Goal: Information Seeking & Learning: Learn about a topic

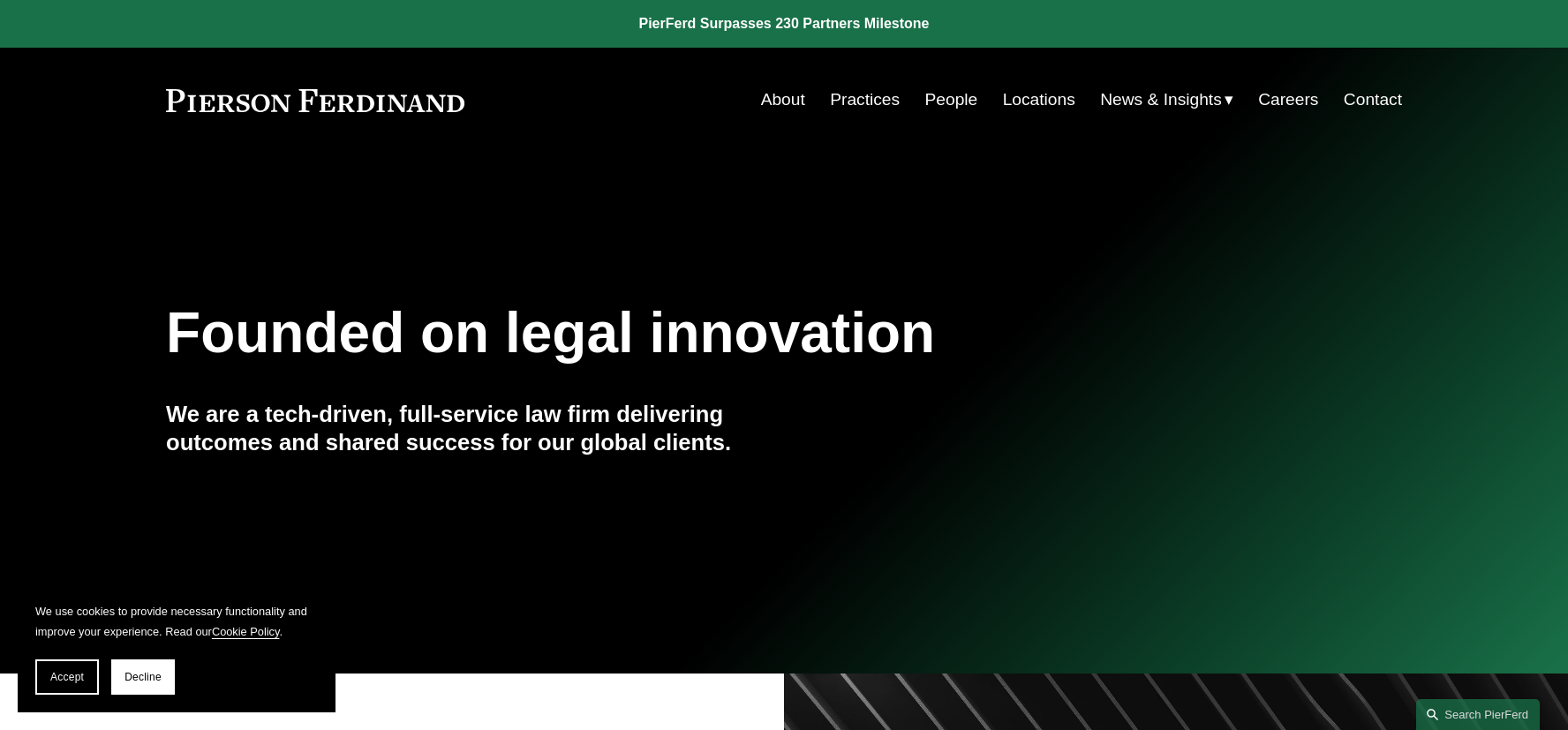
click at [964, 105] on link "People" at bounding box center [951, 99] width 53 height 34
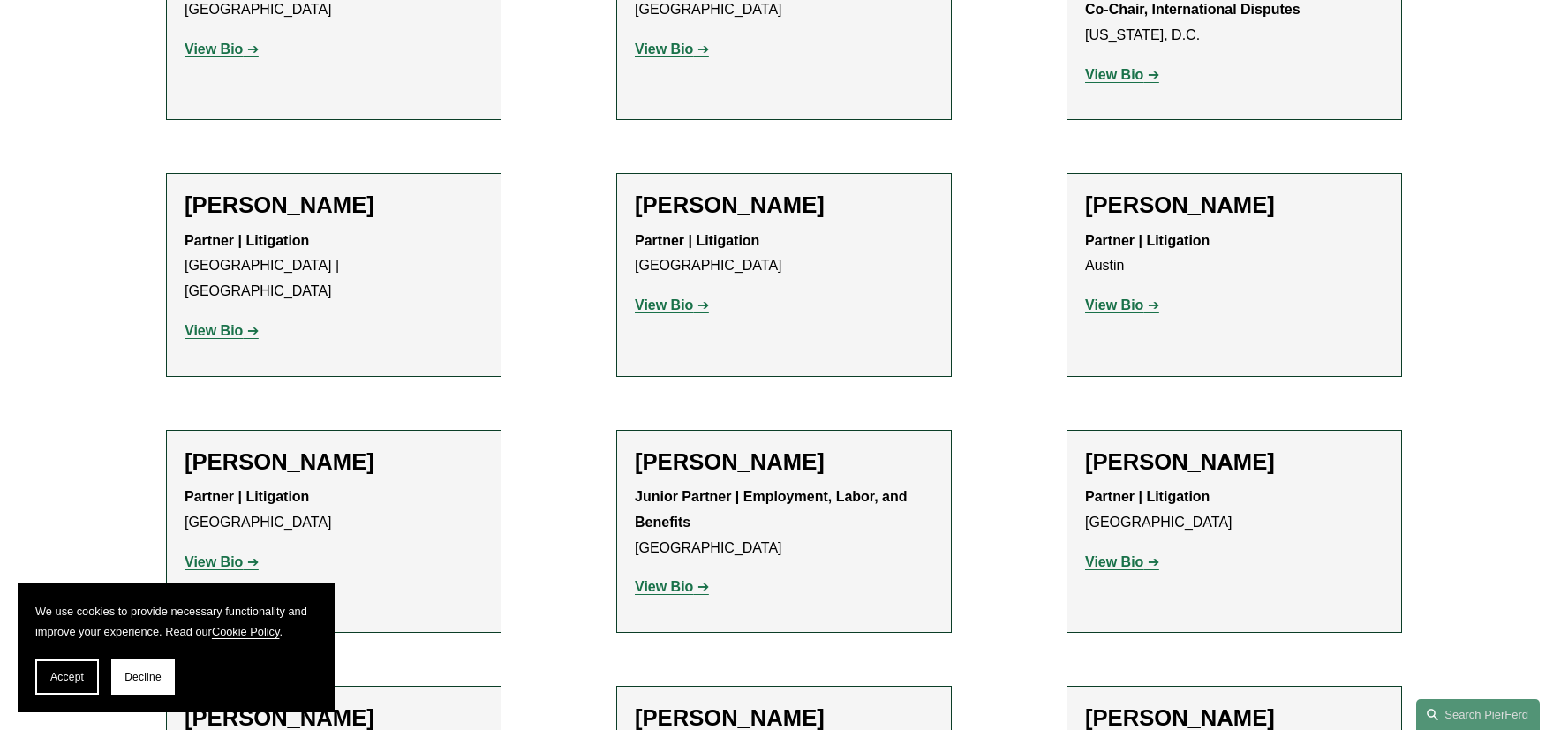
scroll to position [12897, 0]
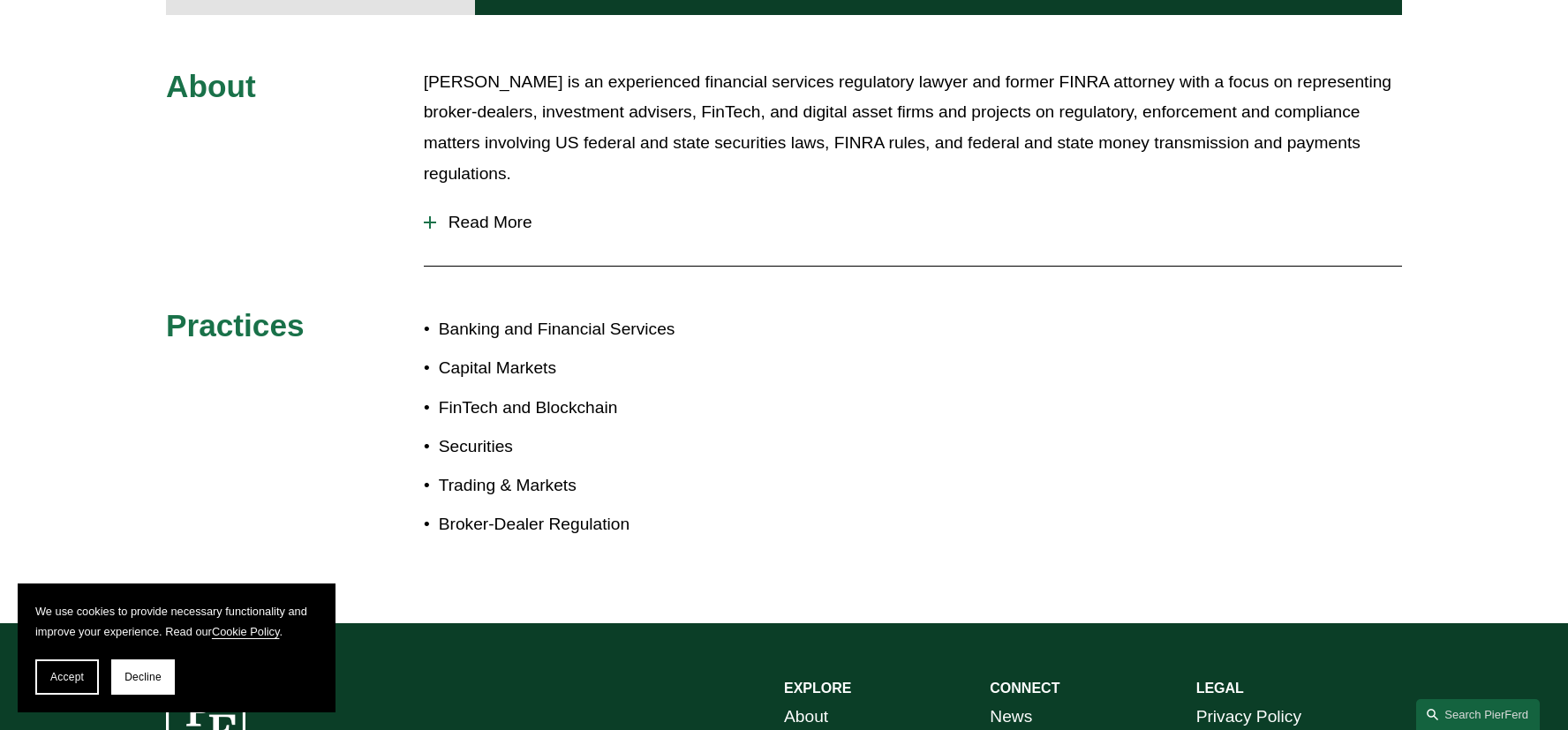
scroll to position [829, 0]
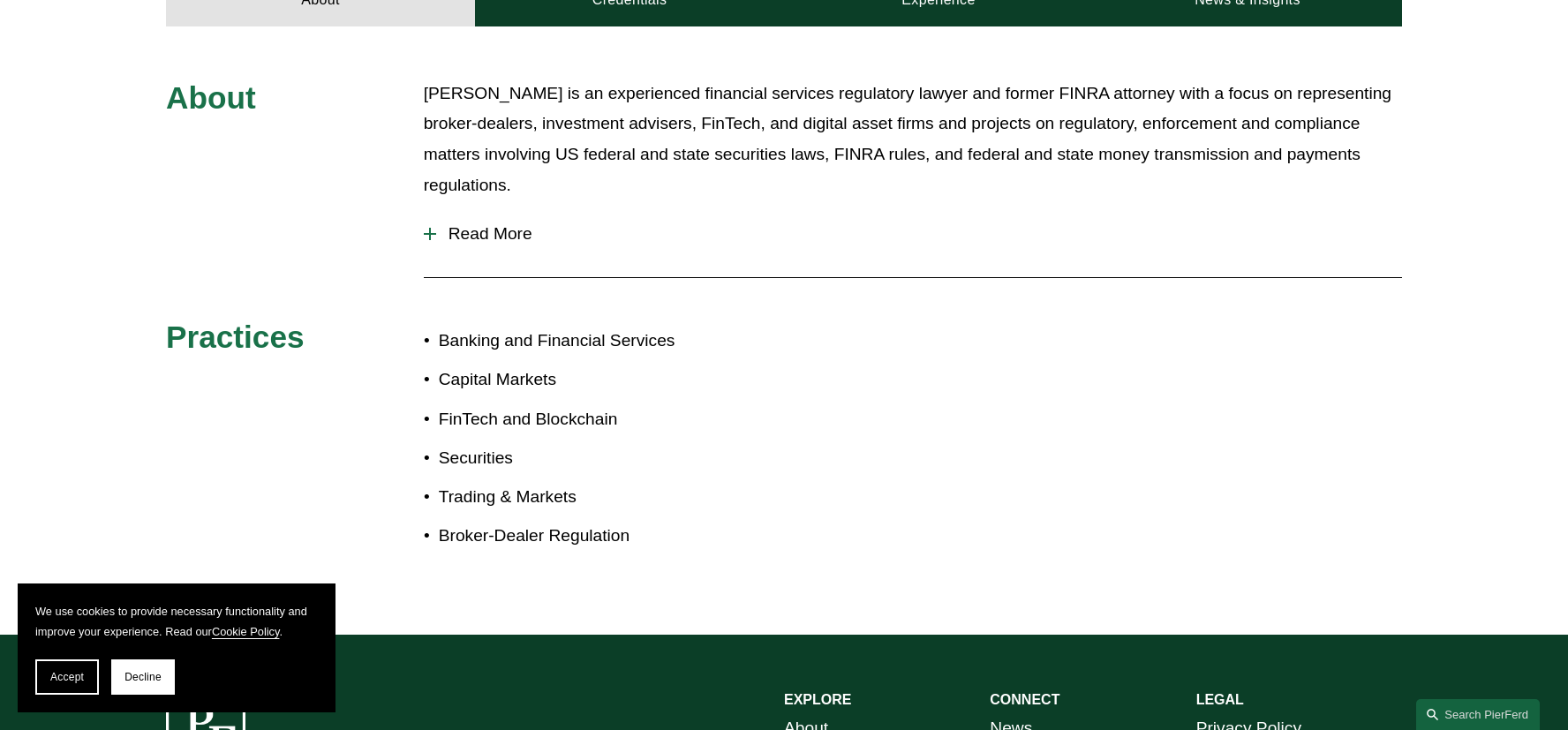
click at [486, 211] on button "Read More" at bounding box center [913, 234] width 978 height 46
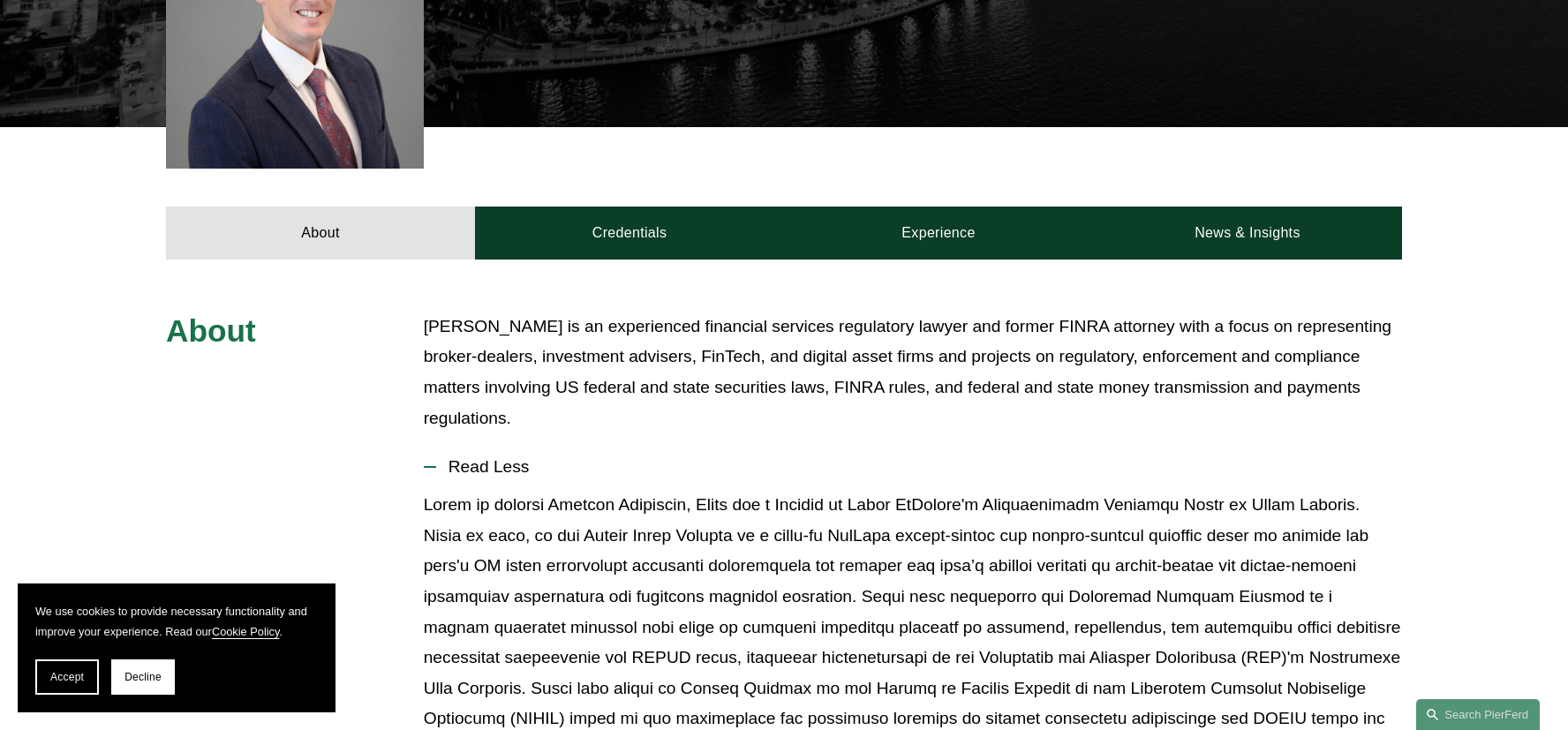
scroll to position [570, 0]
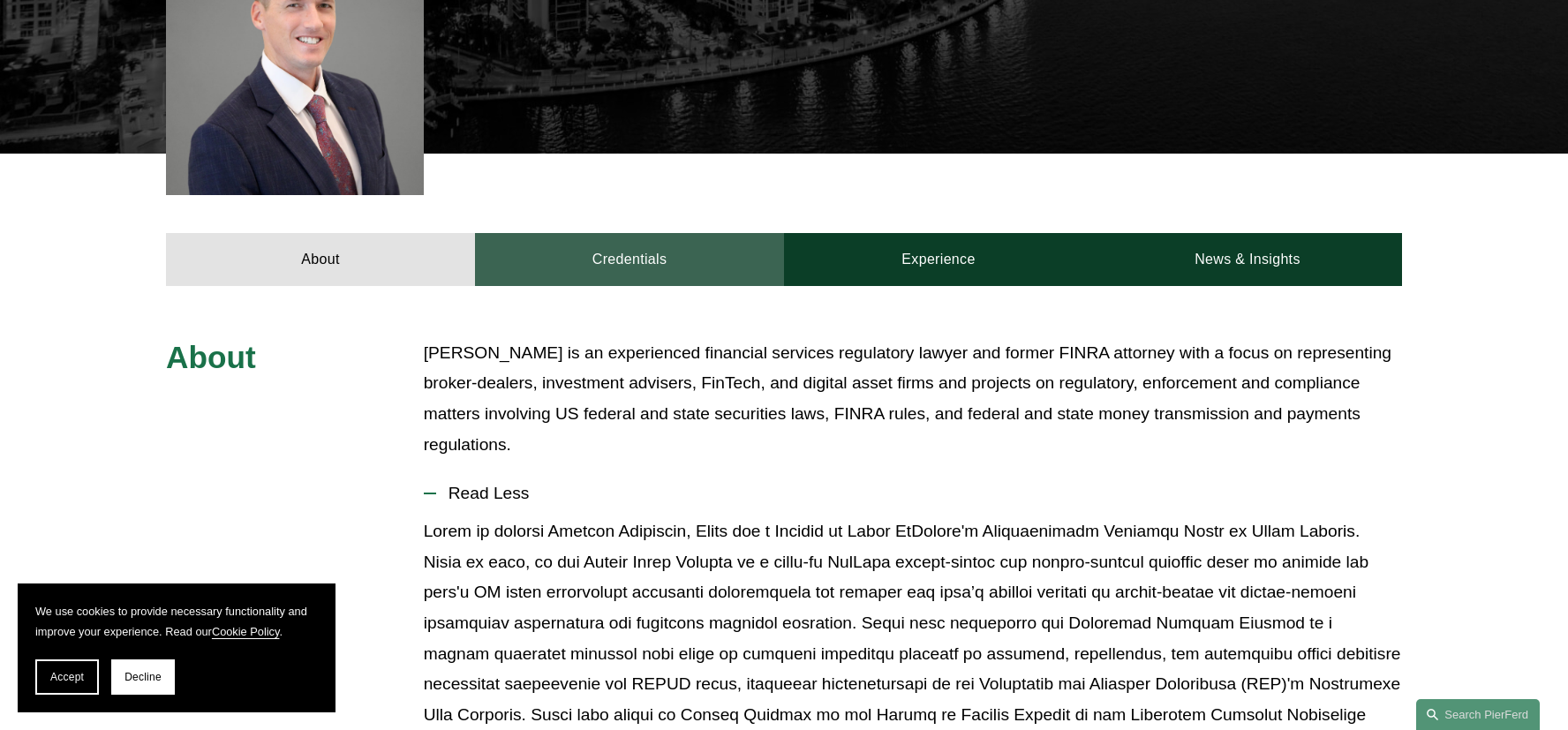
click at [651, 246] on link "Credentials" at bounding box center [629, 259] width 309 height 53
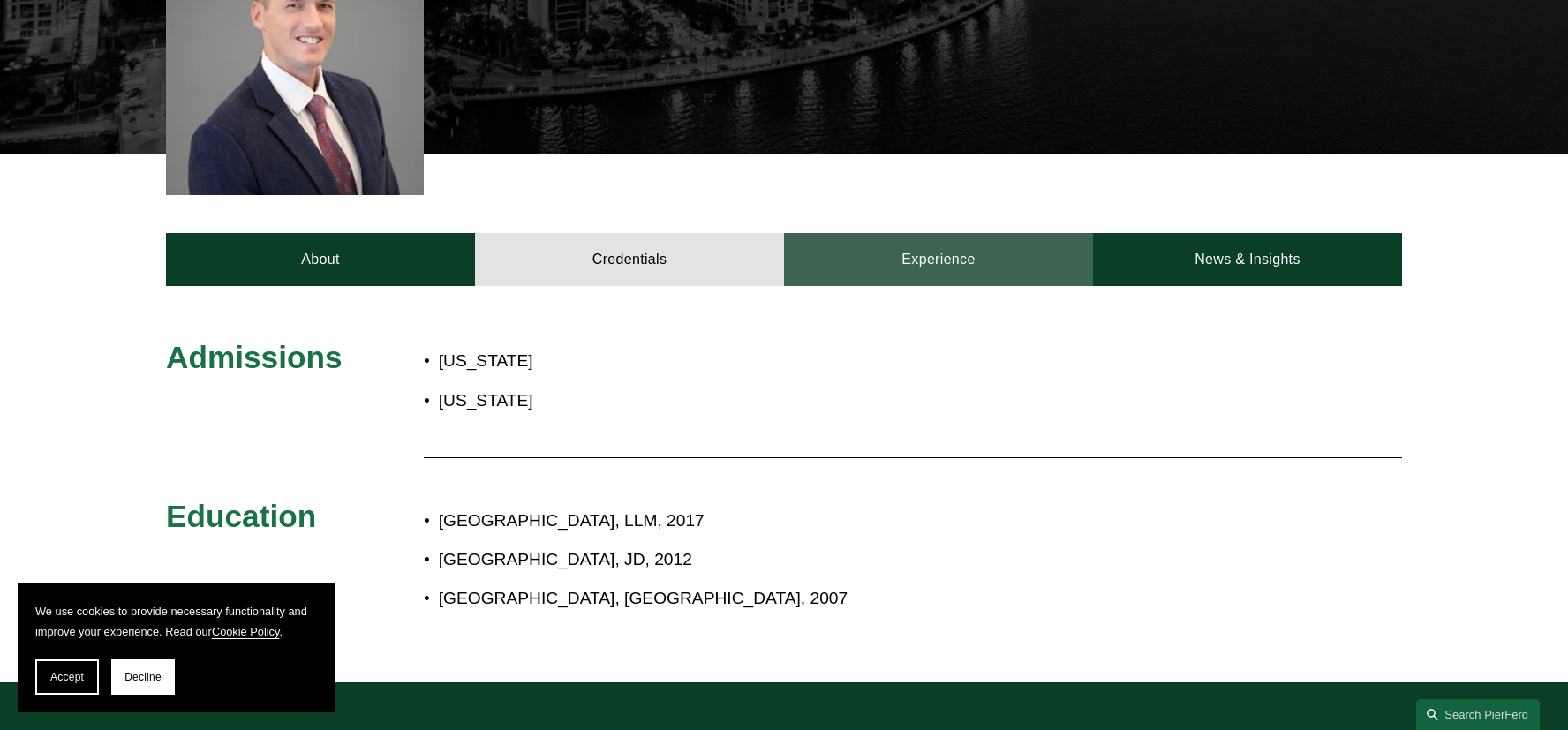
click at [1009, 245] on link "Experience" at bounding box center [937, 259] width 309 height 53
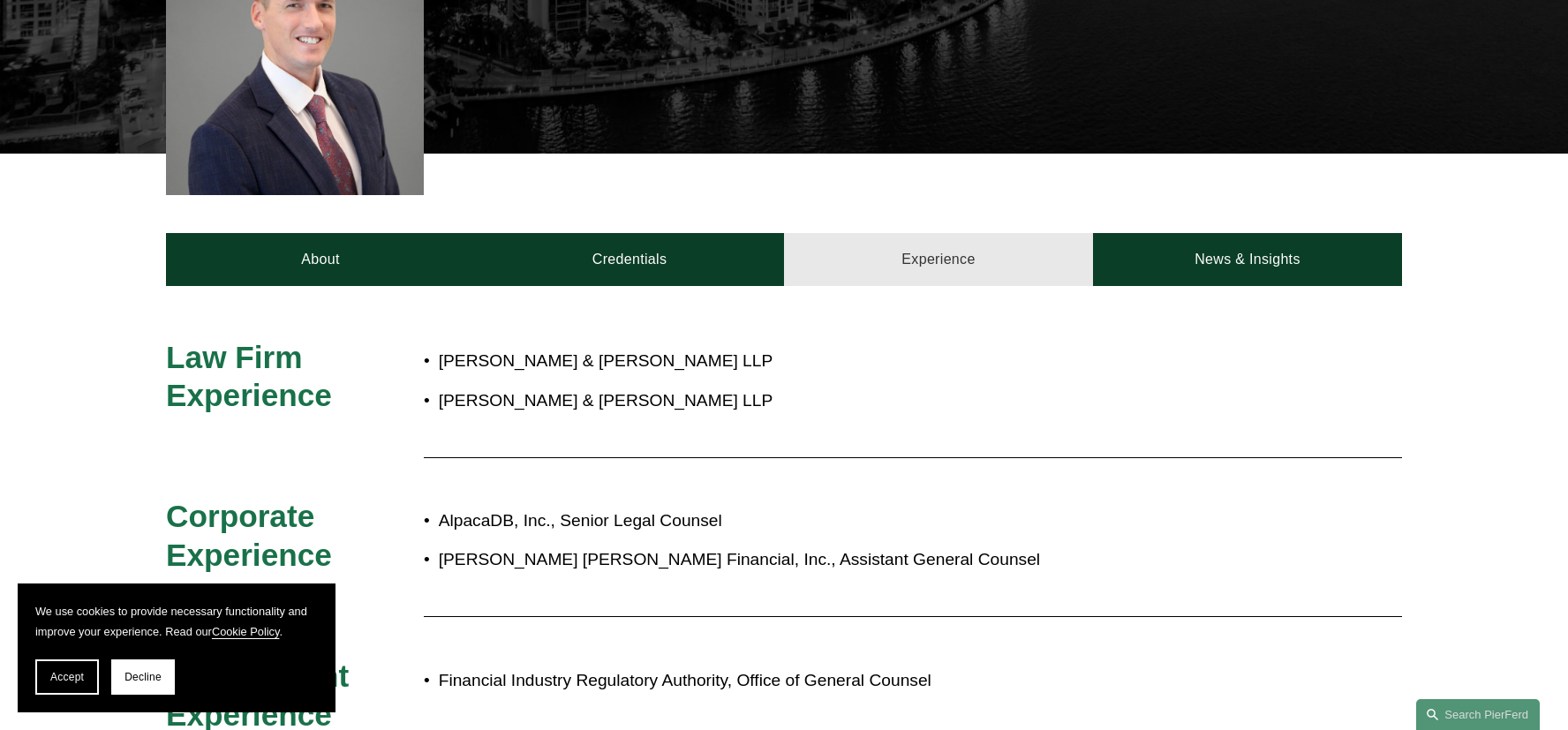
drag, startPoint x: 665, startPoint y: 242, endPoint x: 816, endPoint y: 236, distance: 151.1
click at [665, 242] on link "Credentials" at bounding box center [629, 259] width 309 height 53
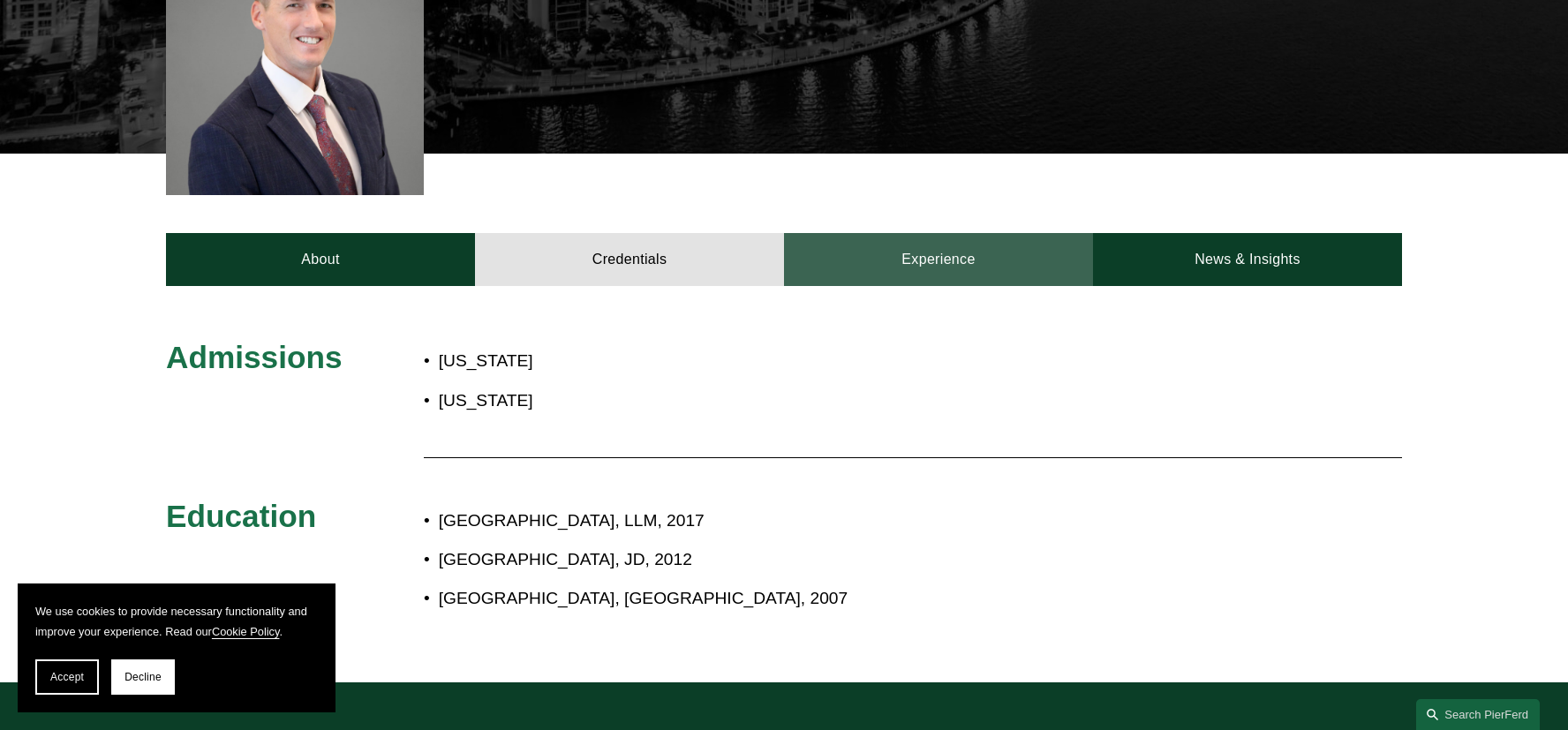
click at [880, 250] on link "Experience" at bounding box center [937, 259] width 309 height 53
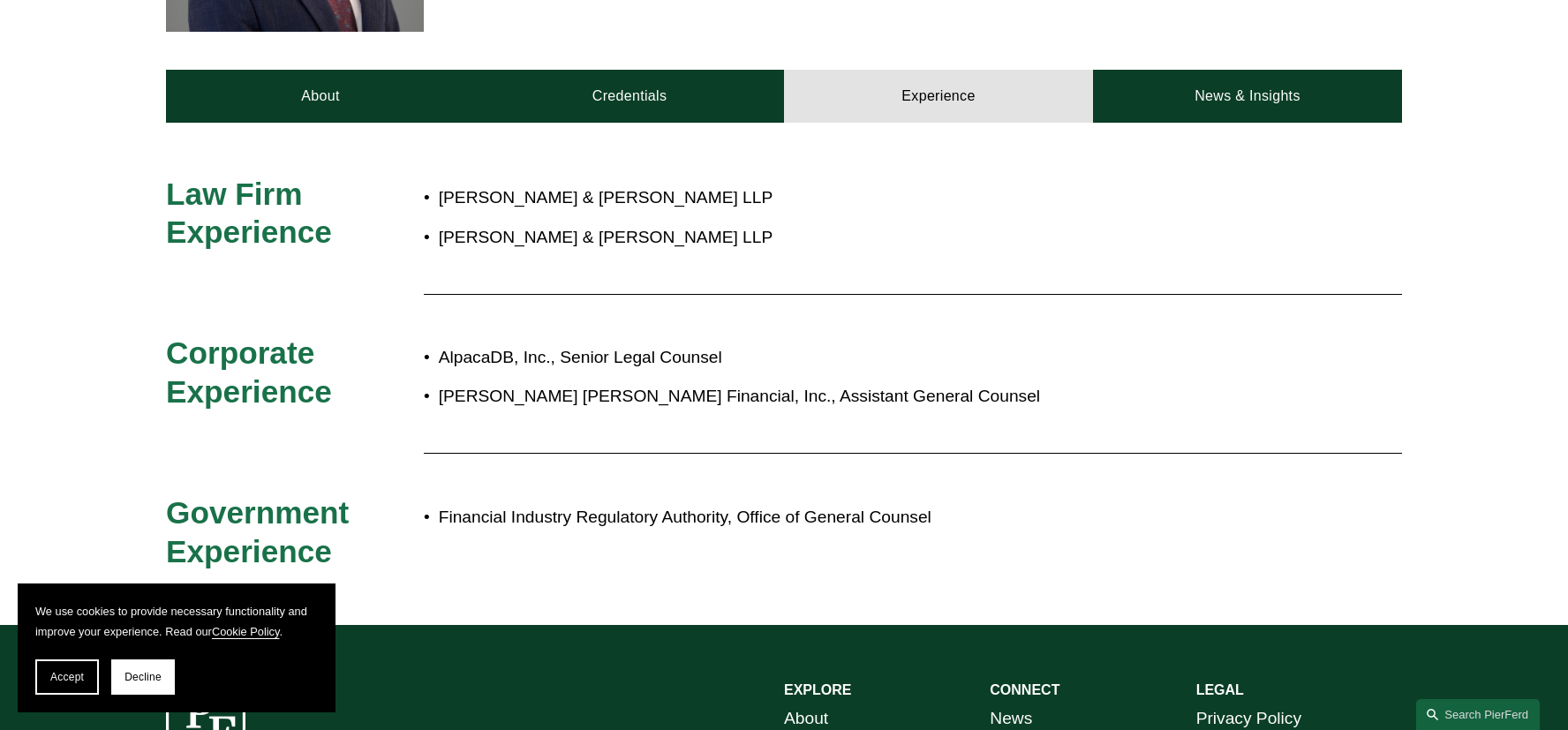
scroll to position [740, 0]
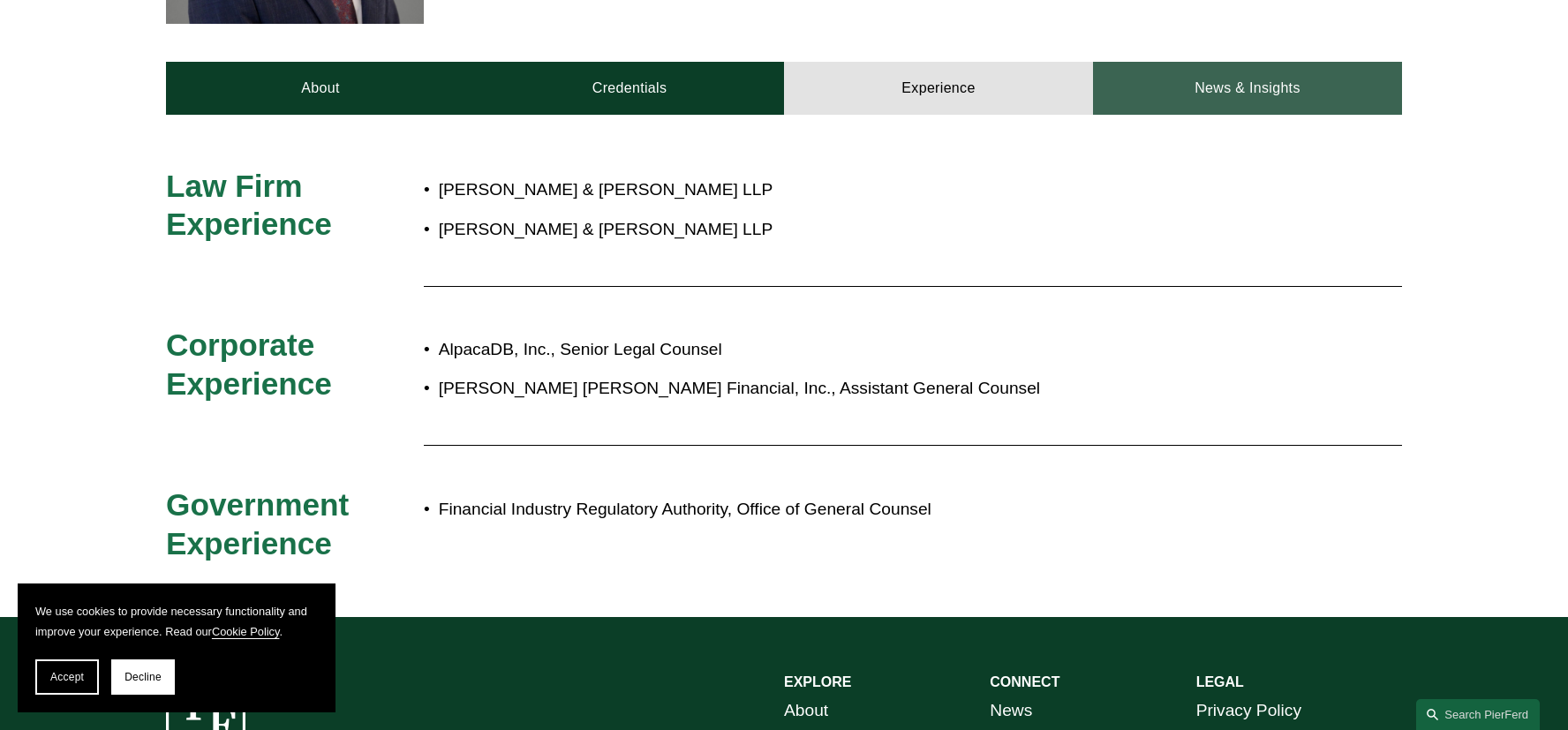
click at [1186, 68] on link "News & Insights" at bounding box center [1247, 88] width 309 height 53
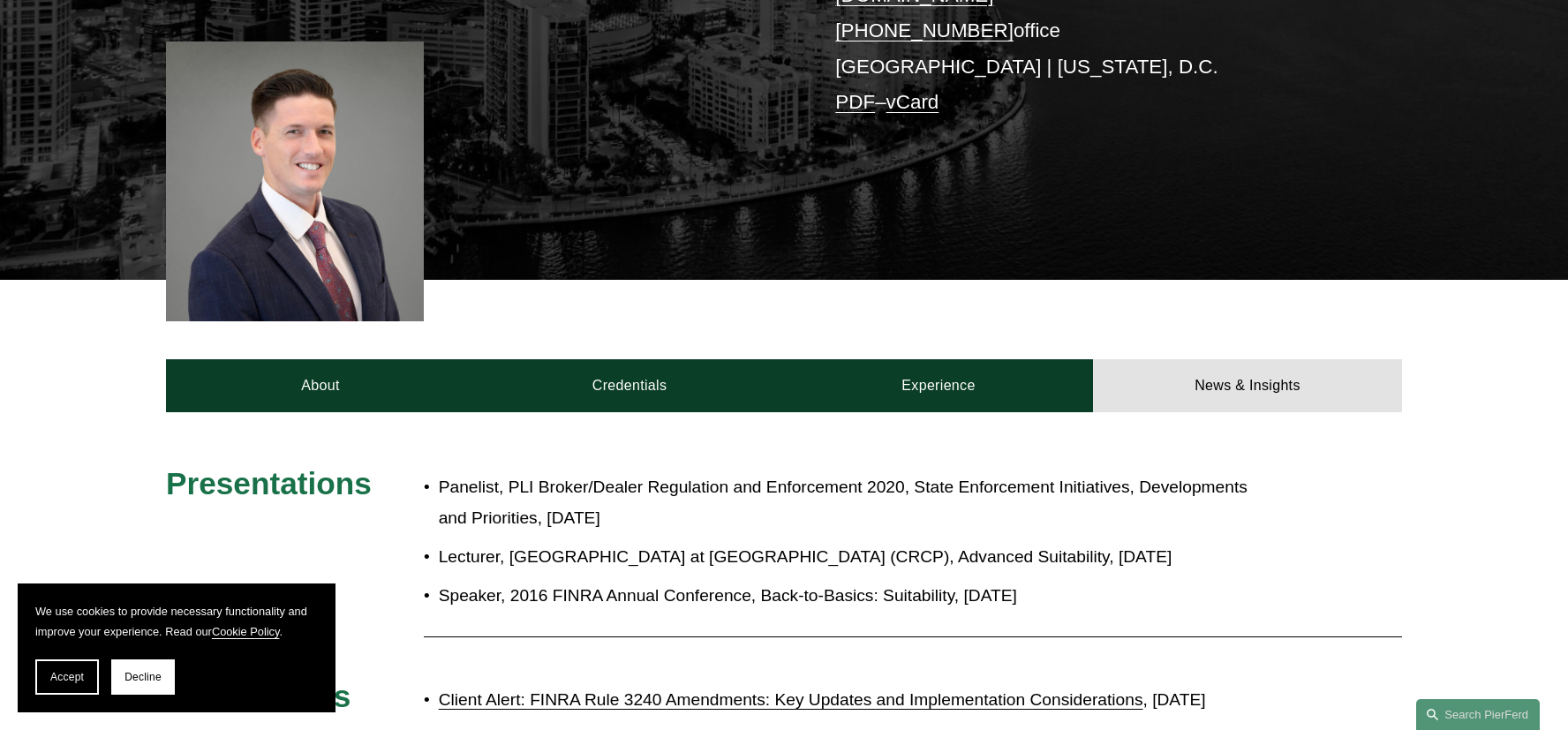
scroll to position [438, 0]
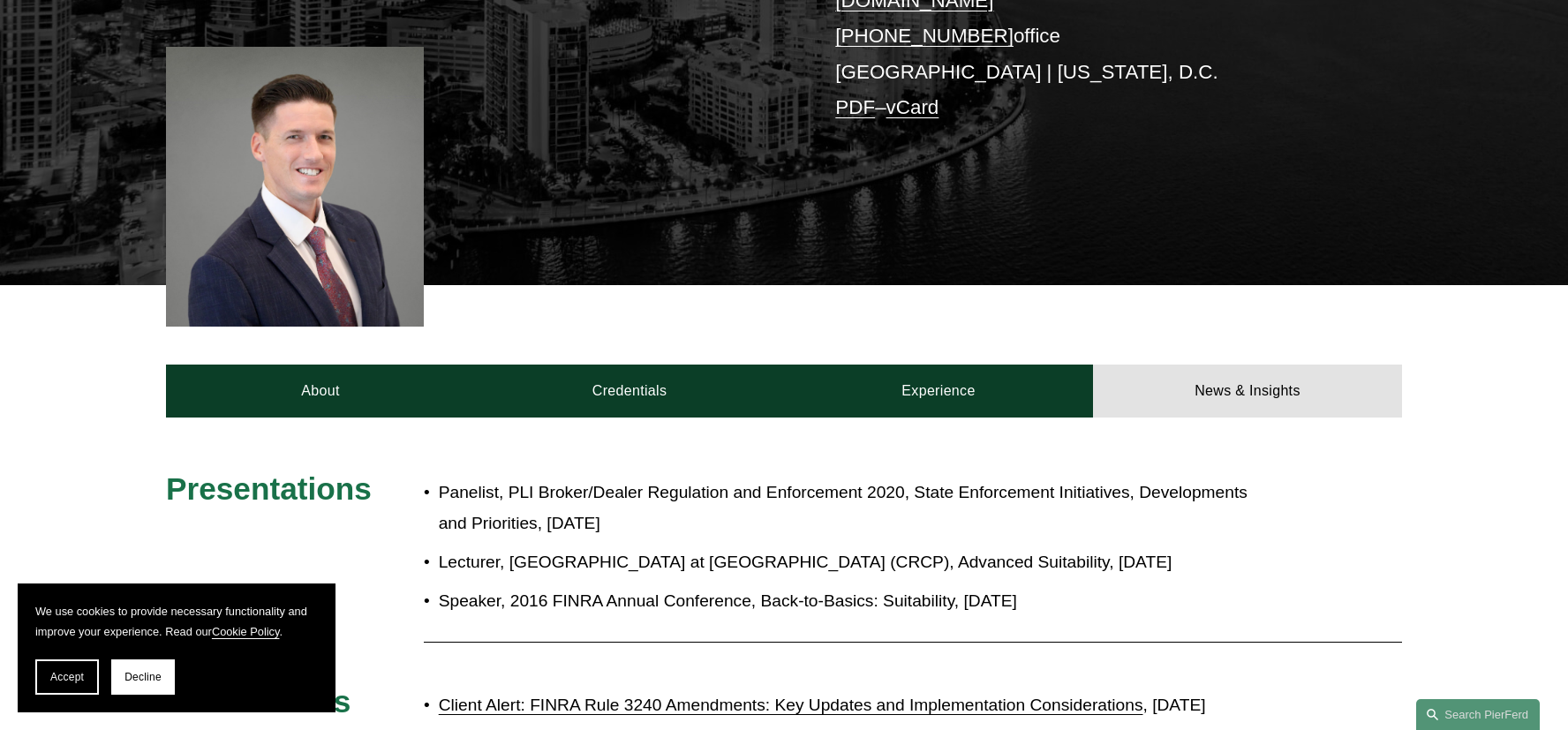
click at [393, 418] on div "Presentations Panelist, PLI Broker/Dealer Regulation and Enforcement 2020, Stat…" at bounding box center [784, 655] width 1568 height 476
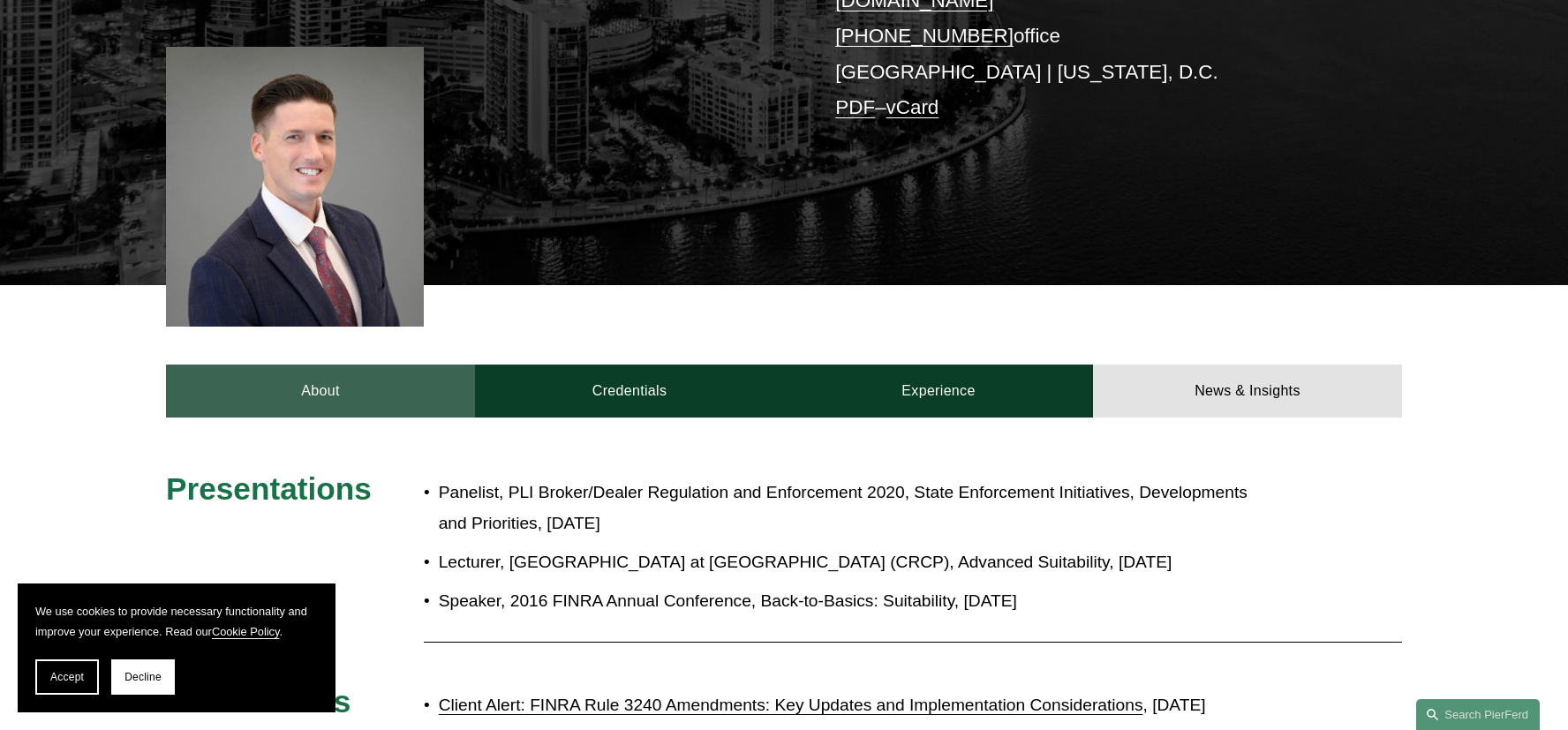
click at [370, 366] on link "About" at bounding box center [320, 391] width 309 height 53
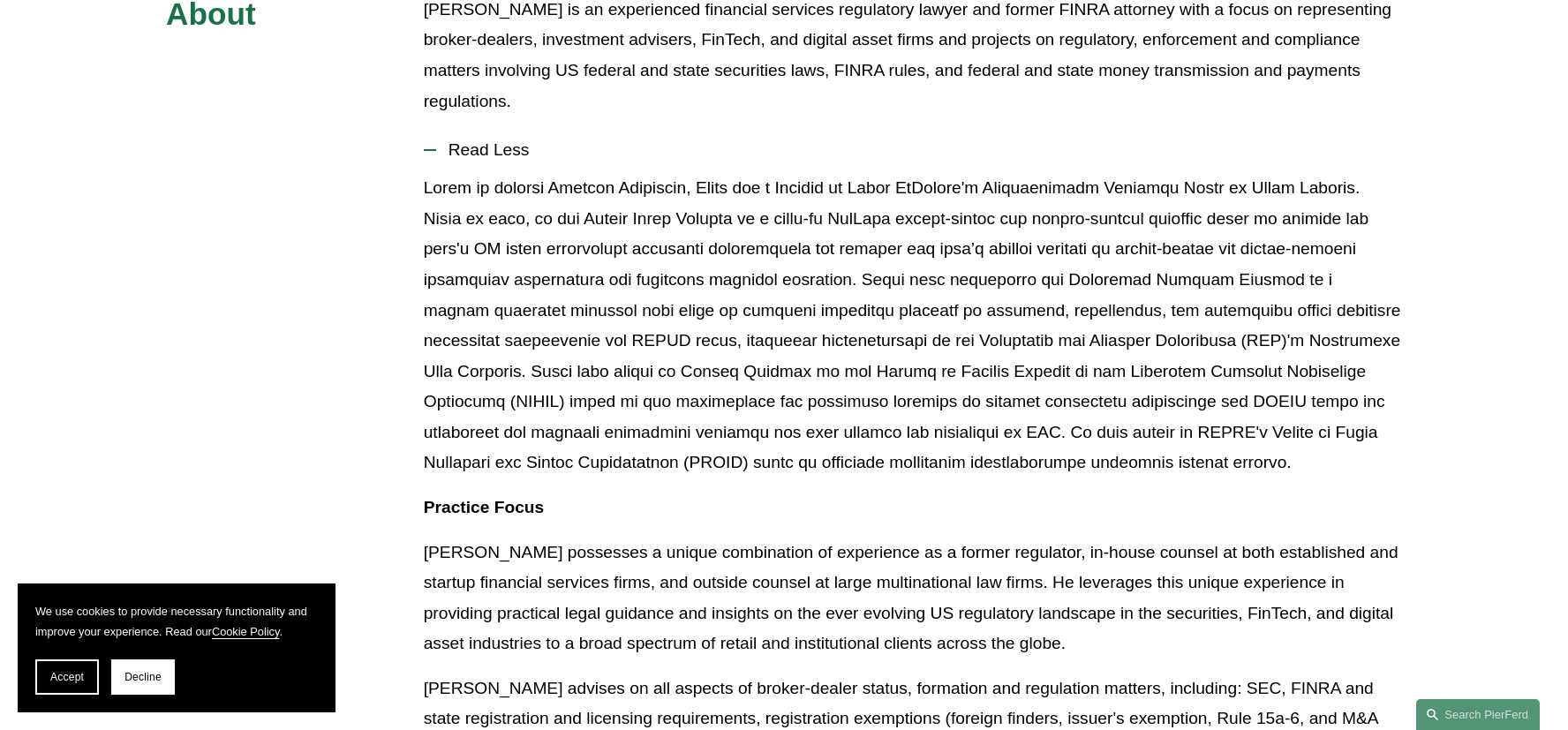
scroll to position [920, 0]
